Goal: Navigation & Orientation: Find specific page/section

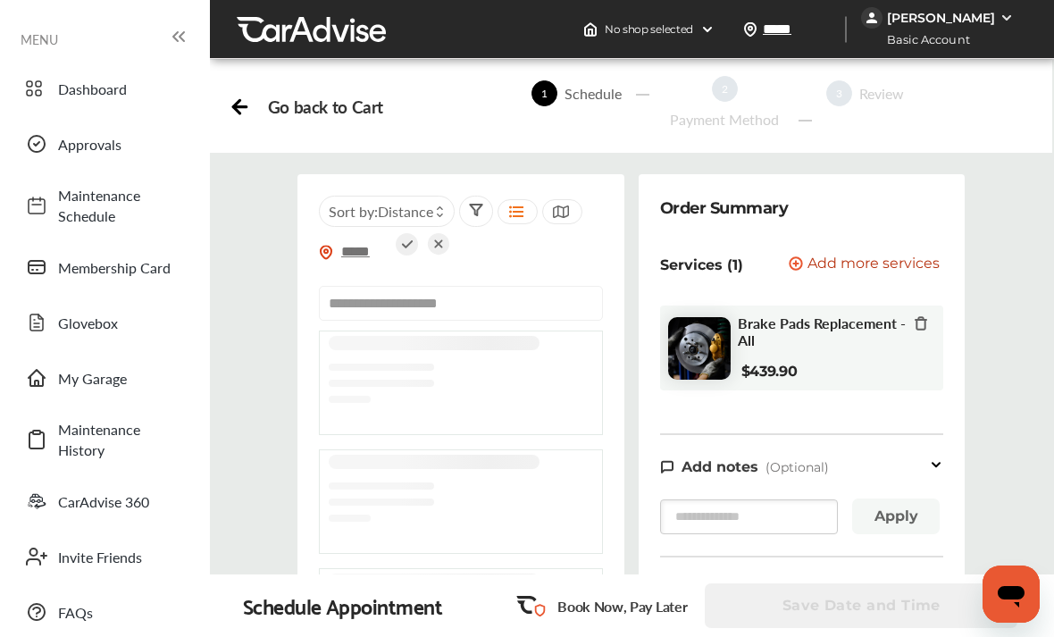
scroll to position [1022, 0]
click at [60, 90] on span "Dashboard" at bounding box center [120, 89] width 125 height 21
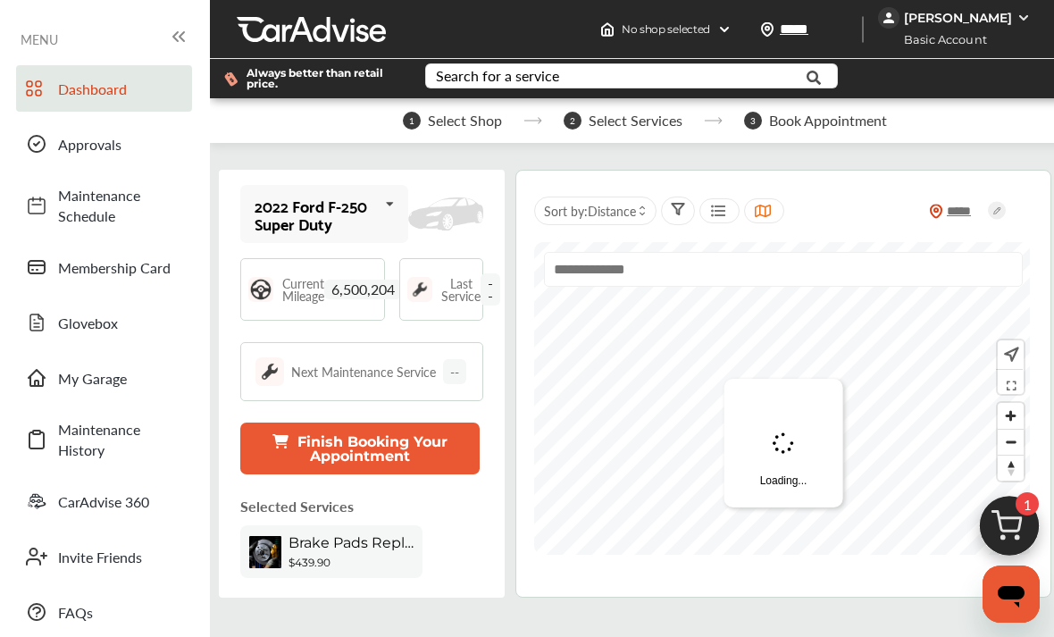
click at [75, 147] on span "Approvals" at bounding box center [120, 144] width 125 height 21
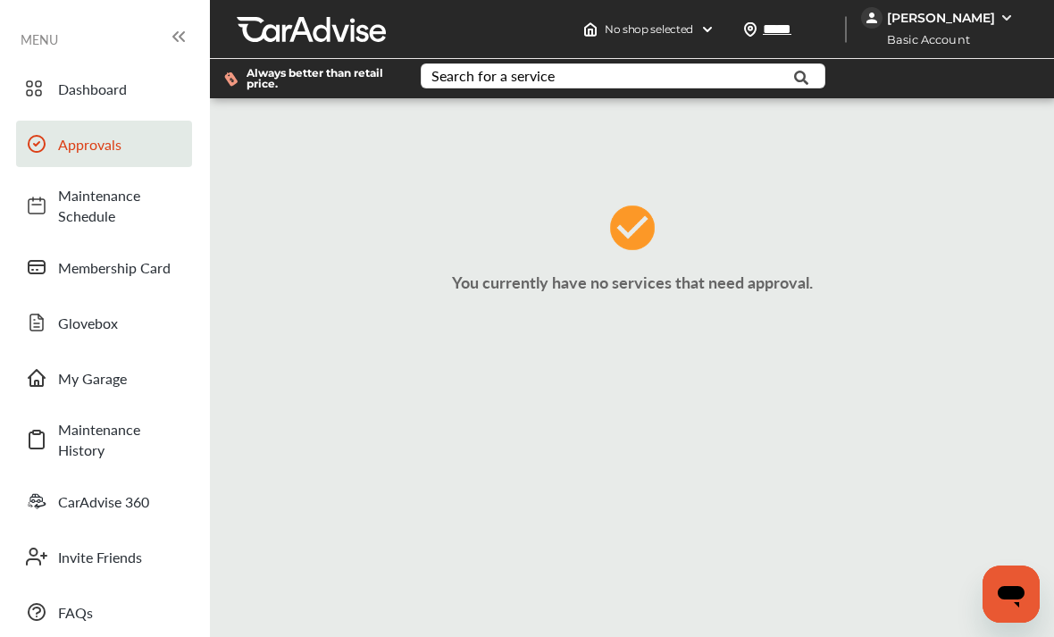
click at [56, 267] on link "Membership Card" at bounding box center [104, 267] width 176 height 46
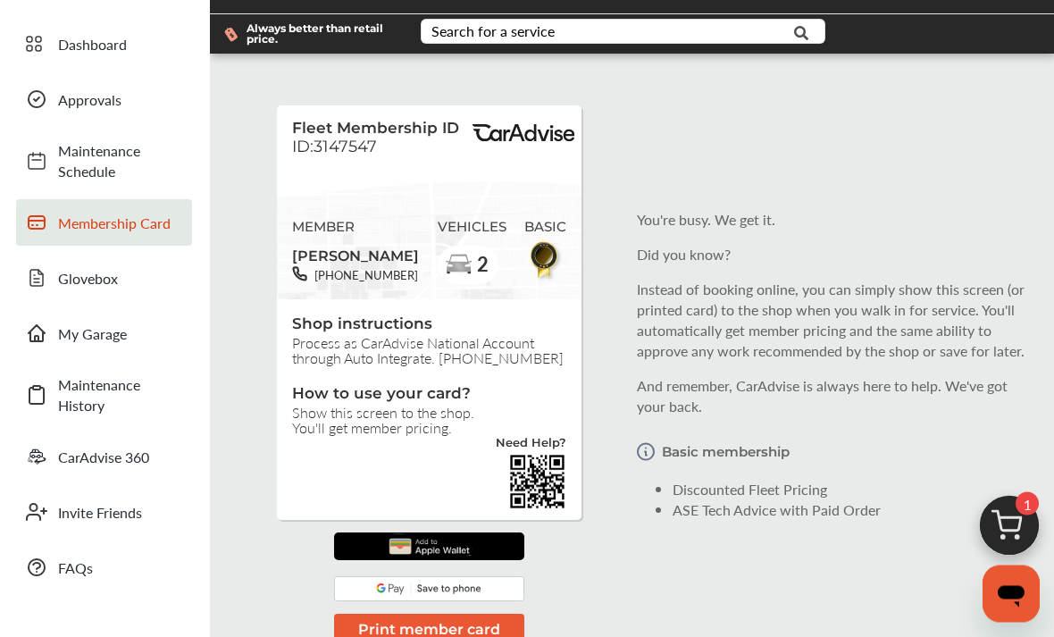
scroll to position [50, 0]
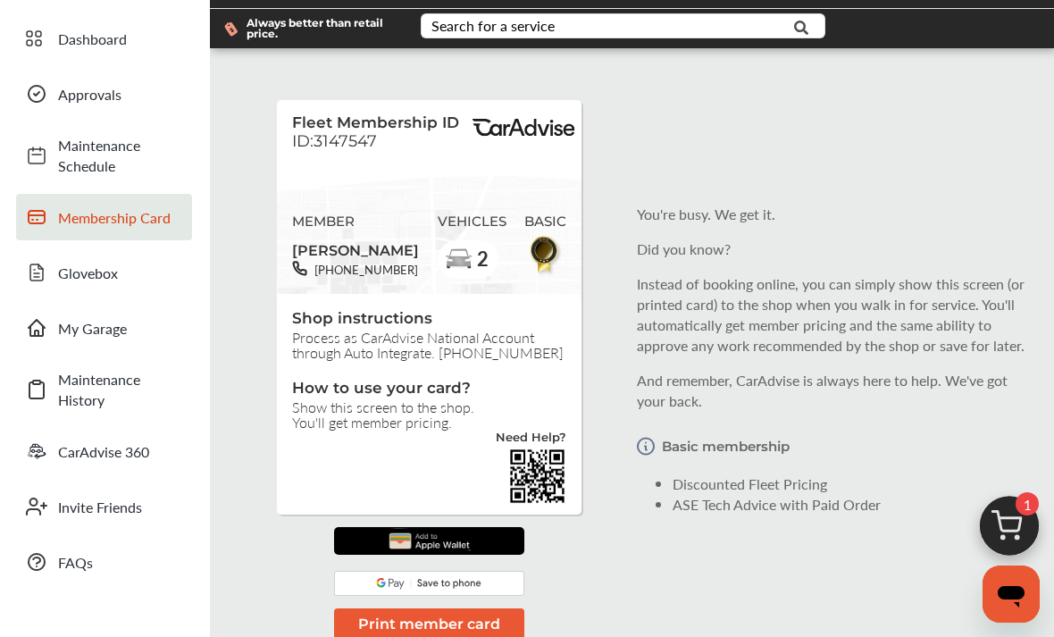
click at [62, 447] on span "CarAdvise 360" at bounding box center [120, 451] width 125 height 21
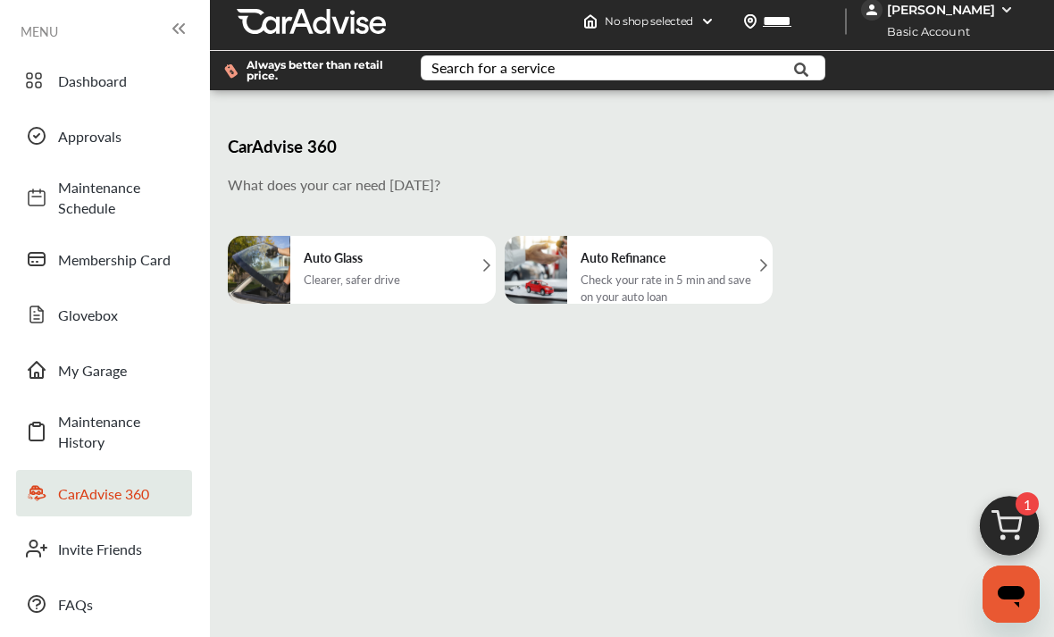
scroll to position [9, 0]
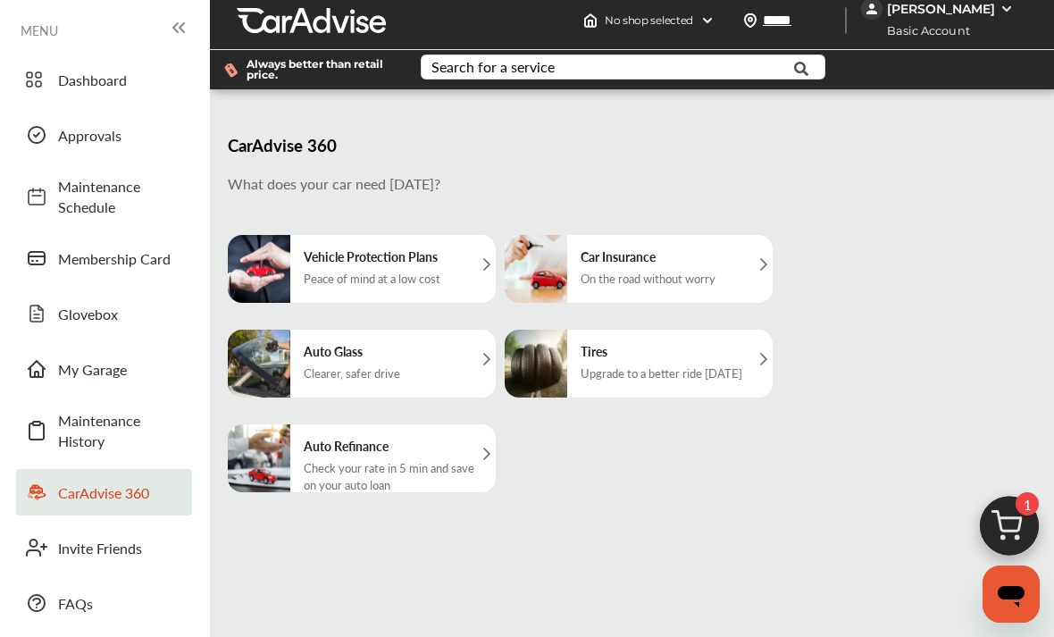
click at [50, 367] on span at bounding box center [36, 369] width 29 height 29
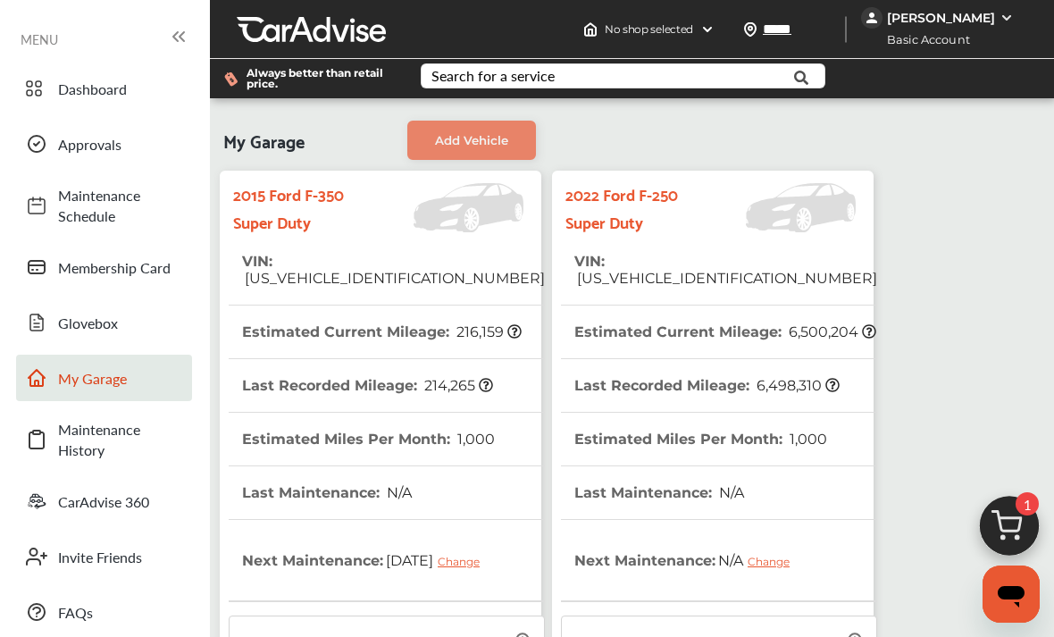
click at [46, 319] on icon at bounding box center [36, 322] width 21 height 21
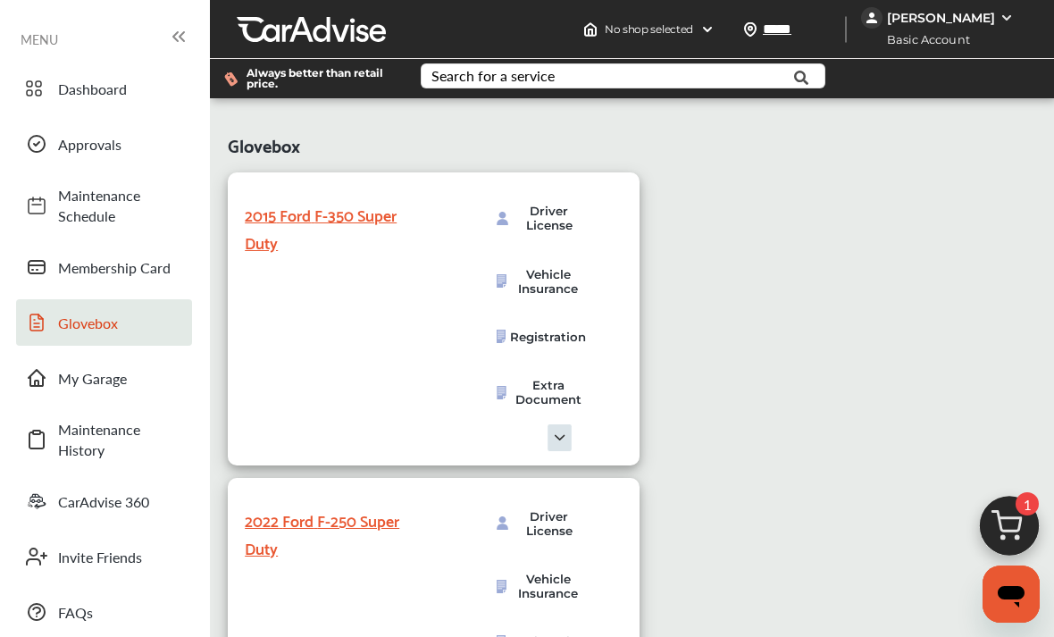
click at [64, 269] on span "Membership Card" at bounding box center [120, 267] width 125 height 21
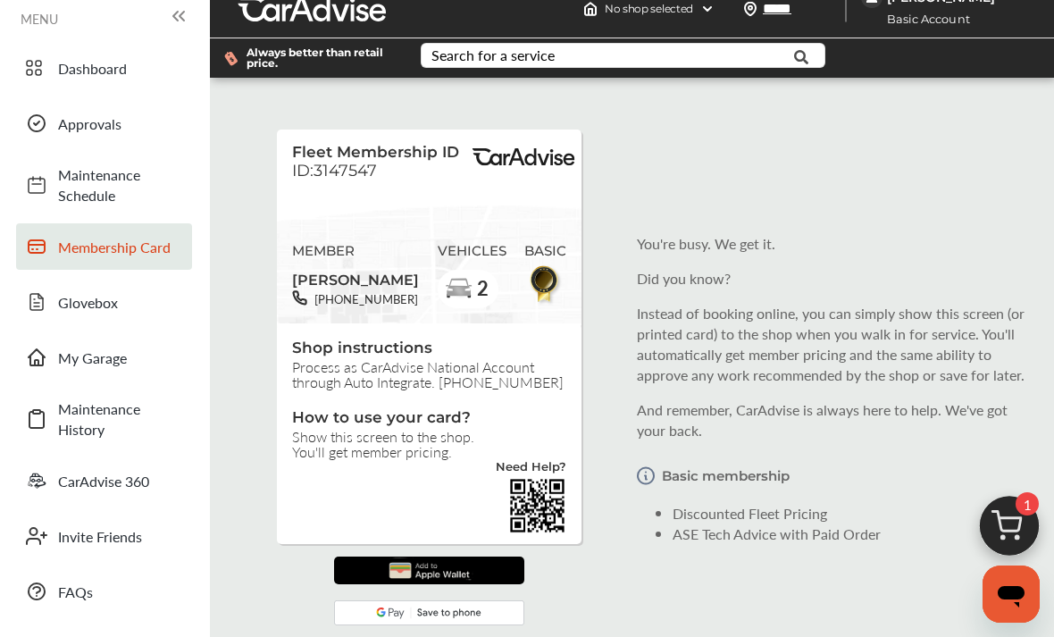
scroll to position [21, 0]
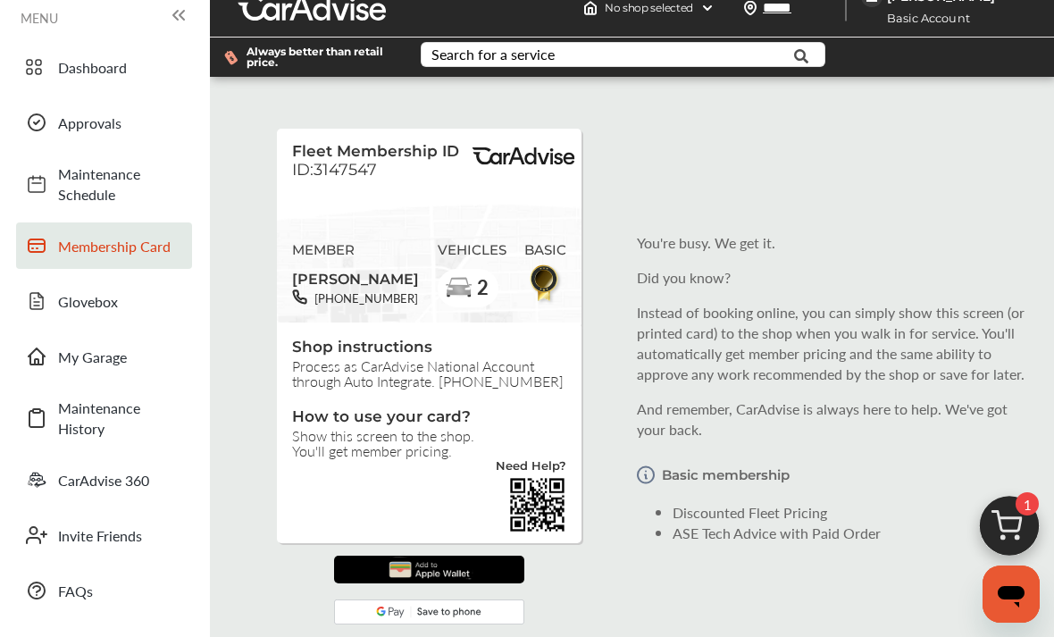
click at [63, 184] on span "Maintenance Schedule" at bounding box center [120, 183] width 125 height 41
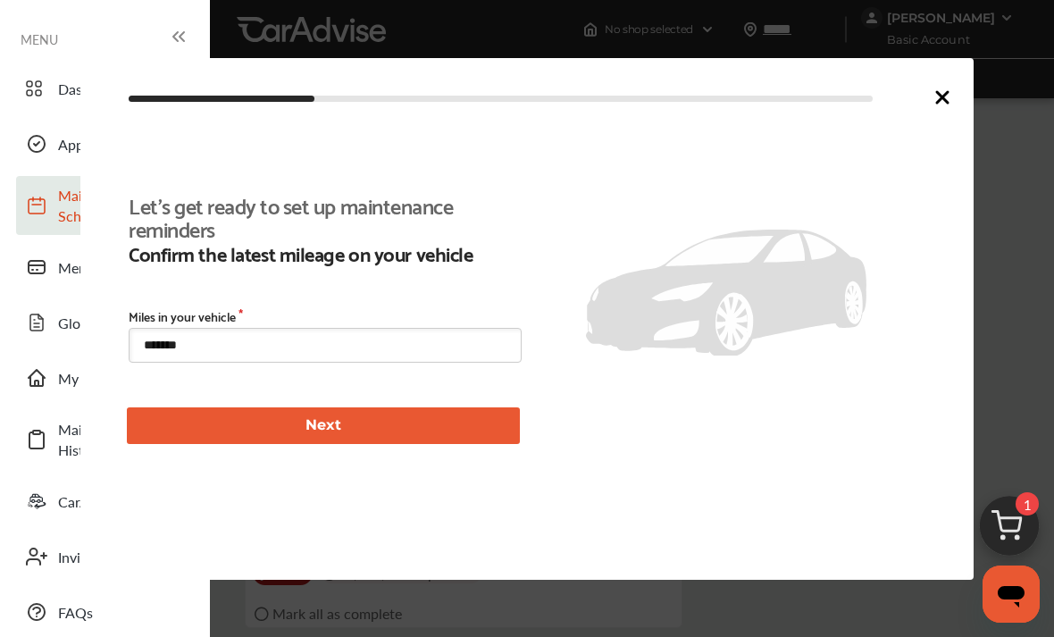
click at [941, 104] on icon at bounding box center [942, 97] width 21 height 21
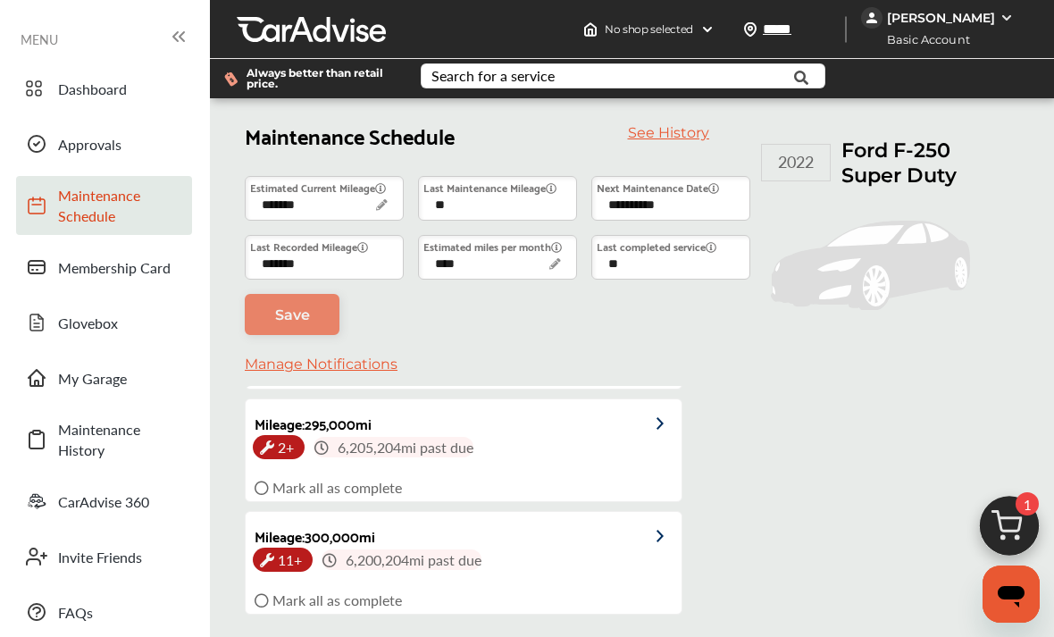
click at [700, 32] on img at bounding box center [707, 29] width 14 height 14
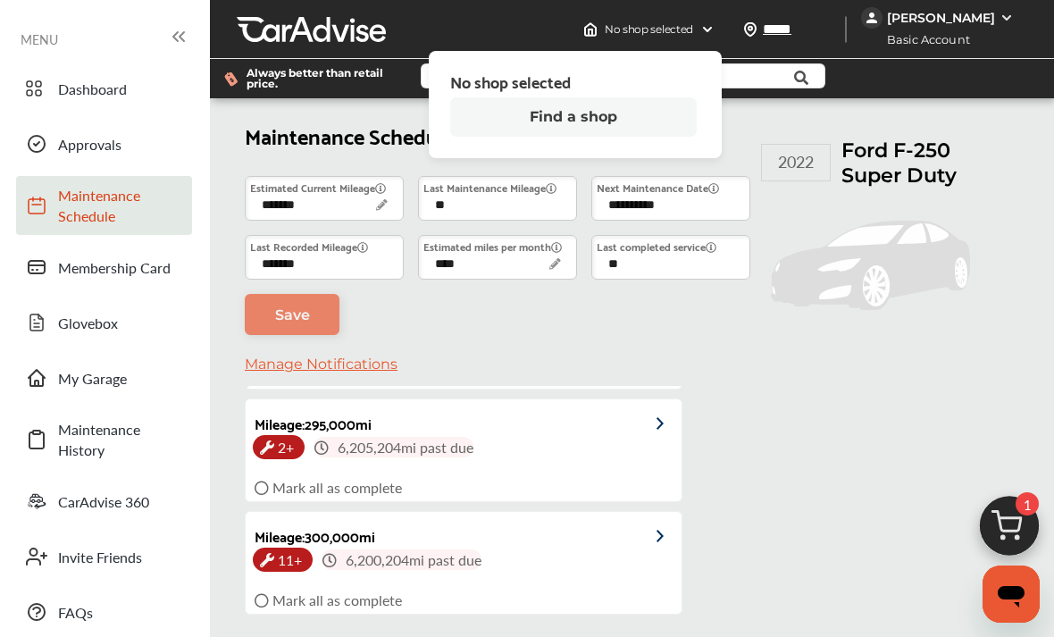
click at [450, 119] on button "Find a shop" at bounding box center [573, 116] width 247 height 39
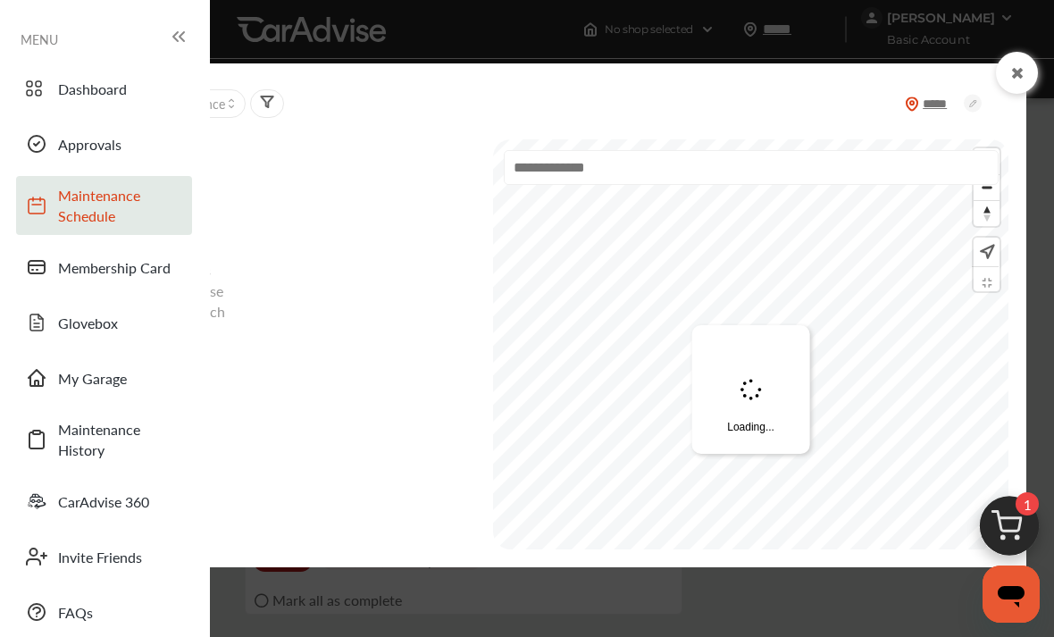
click at [1008, 513] on img at bounding box center [1010, 531] width 86 height 86
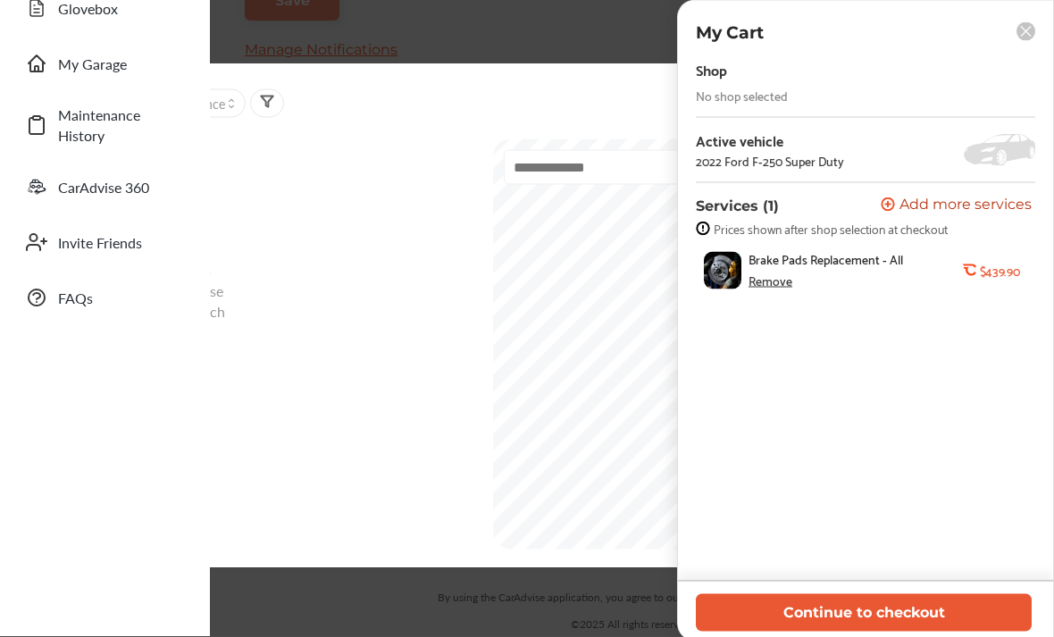
scroll to position [355, 0]
